Goal: Transaction & Acquisition: Purchase product/service

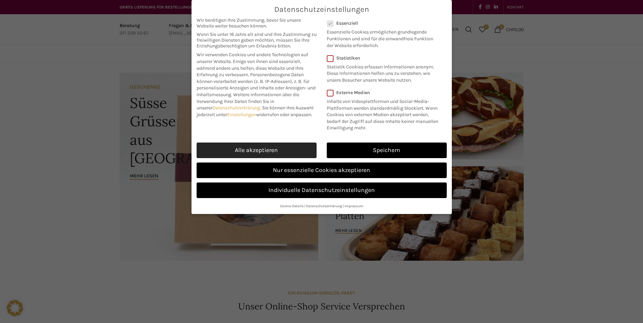
click at [271, 144] on link "Alle akzeptieren" at bounding box center [257, 151] width 120 height 16
checkbox input "true"
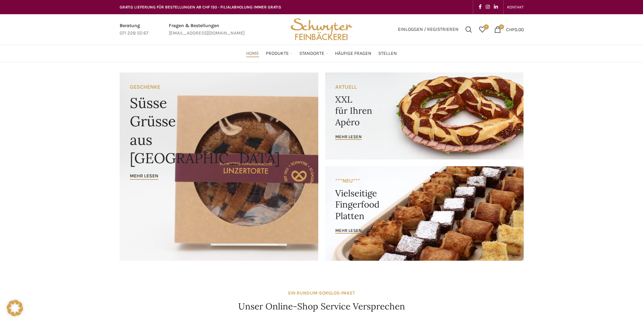
click at [365, 227] on link "Banner link" at bounding box center [424, 213] width 199 height 95
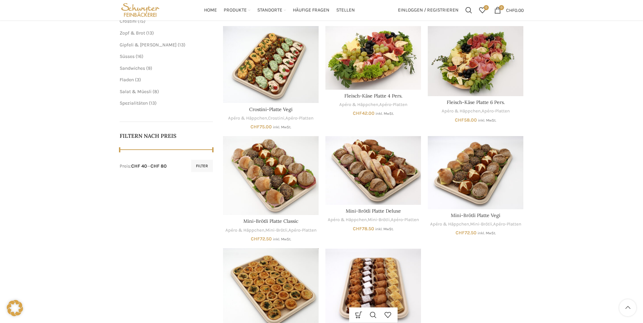
scroll to position [203, 0]
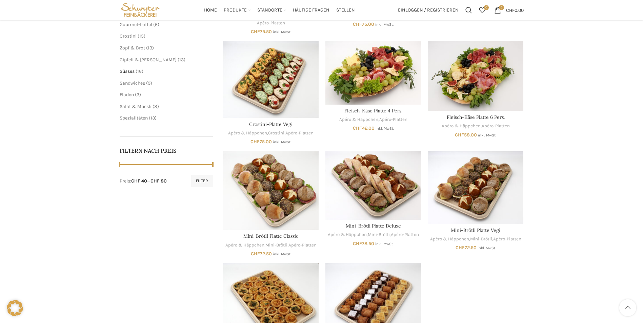
click at [128, 72] on span "Süsses" at bounding box center [127, 71] width 15 height 6
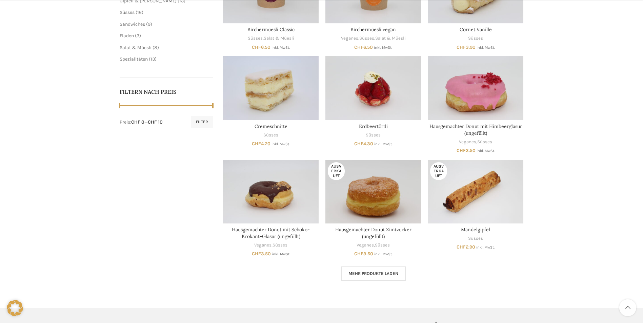
scroll to position [271, 0]
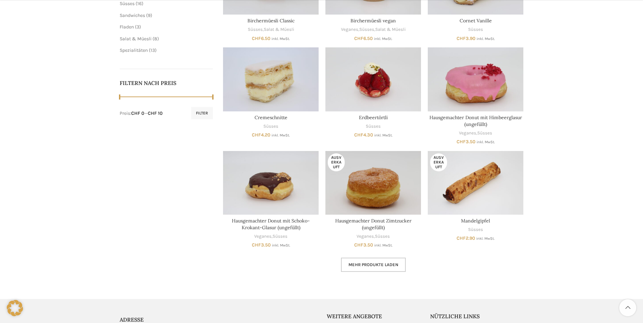
click at [378, 262] on link "Mehr Produkte laden" at bounding box center [373, 265] width 65 height 14
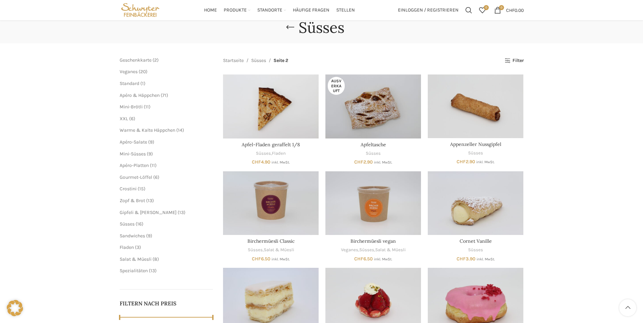
scroll to position [34, 0]
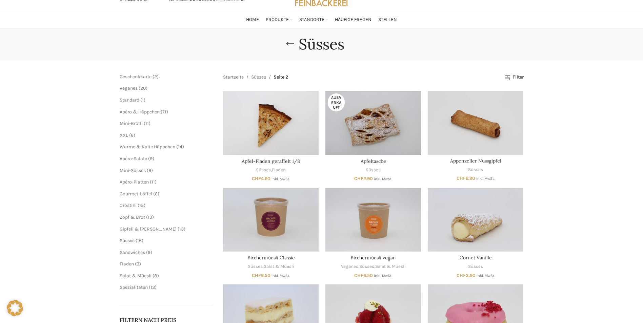
click at [121, 88] on span "Veganes" at bounding box center [129, 88] width 18 height 6
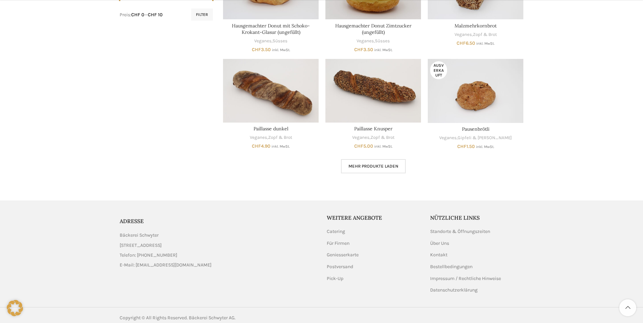
scroll to position [373, 0]
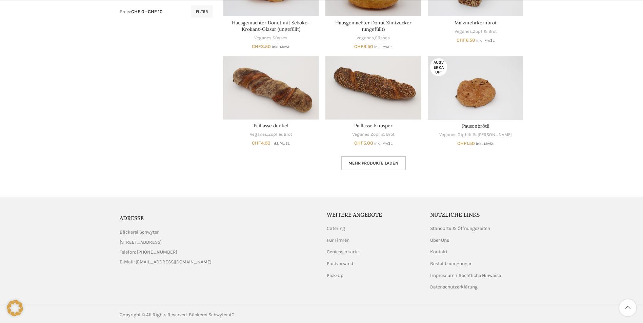
click at [366, 164] on span "Mehr Produkte laden" at bounding box center [373, 163] width 50 height 5
